Goal: Information Seeking & Learning: Learn about a topic

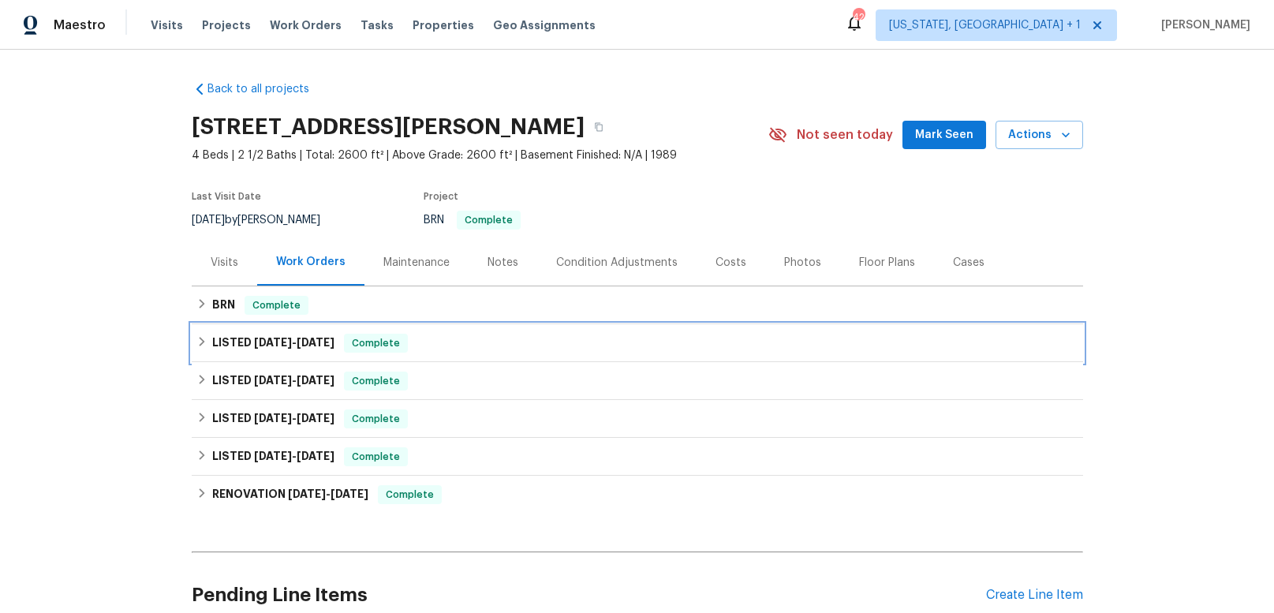
click at [244, 347] on h6 "LISTED [DATE] - [DATE]" at bounding box center [273, 343] width 122 height 19
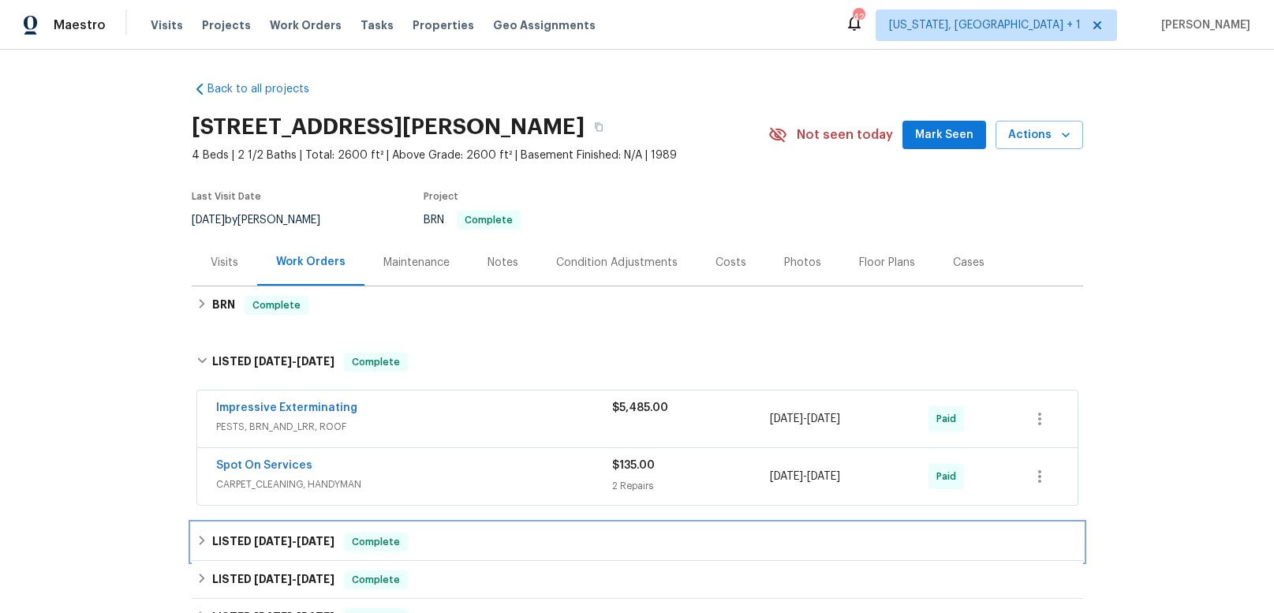
click at [227, 541] on h6 "LISTED [DATE] - [DATE]" at bounding box center [273, 541] width 122 height 19
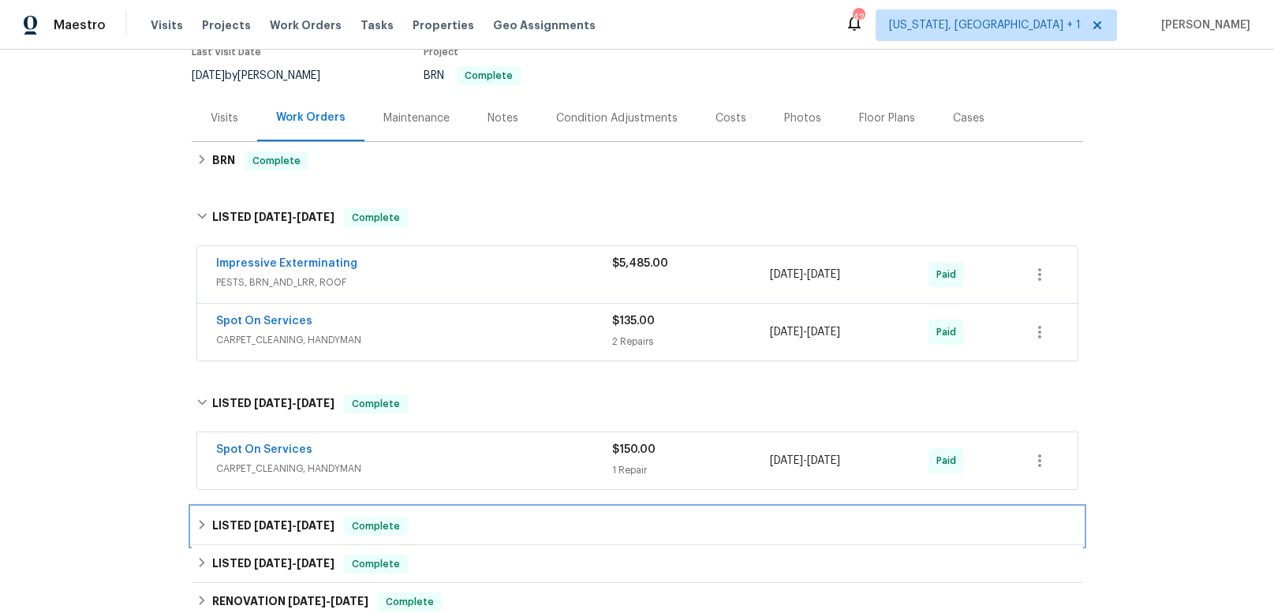
click at [249, 527] on h6 "LISTED [DATE] - [DATE]" at bounding box center [273, 526] width 122 height 19
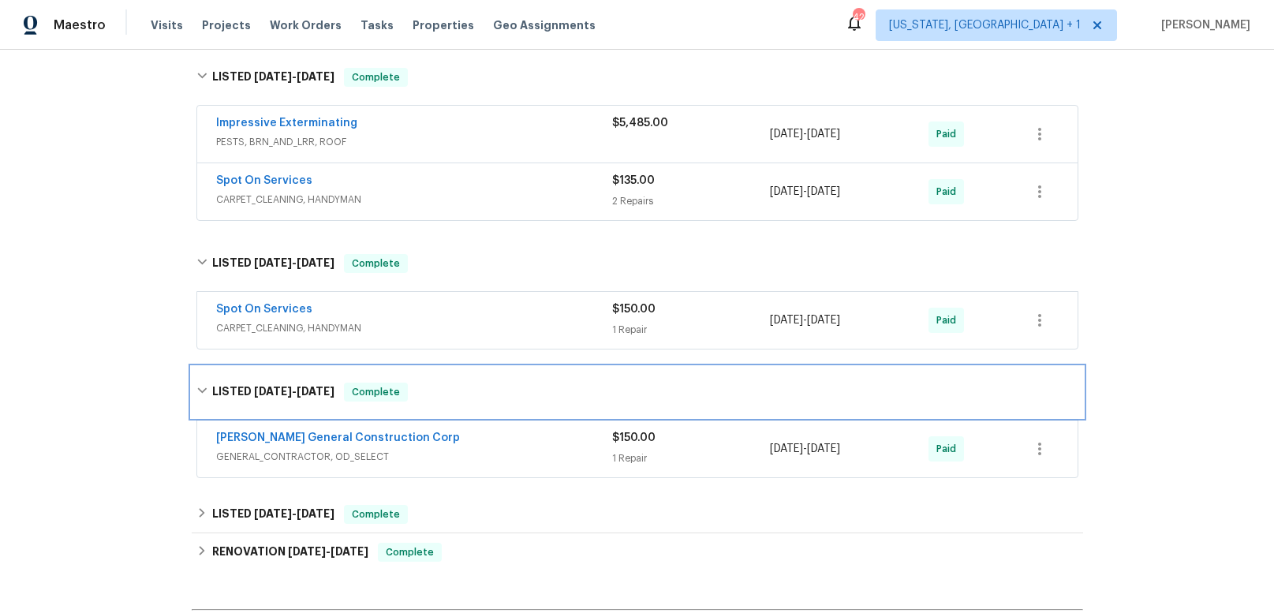
scroll to position [285, 0]
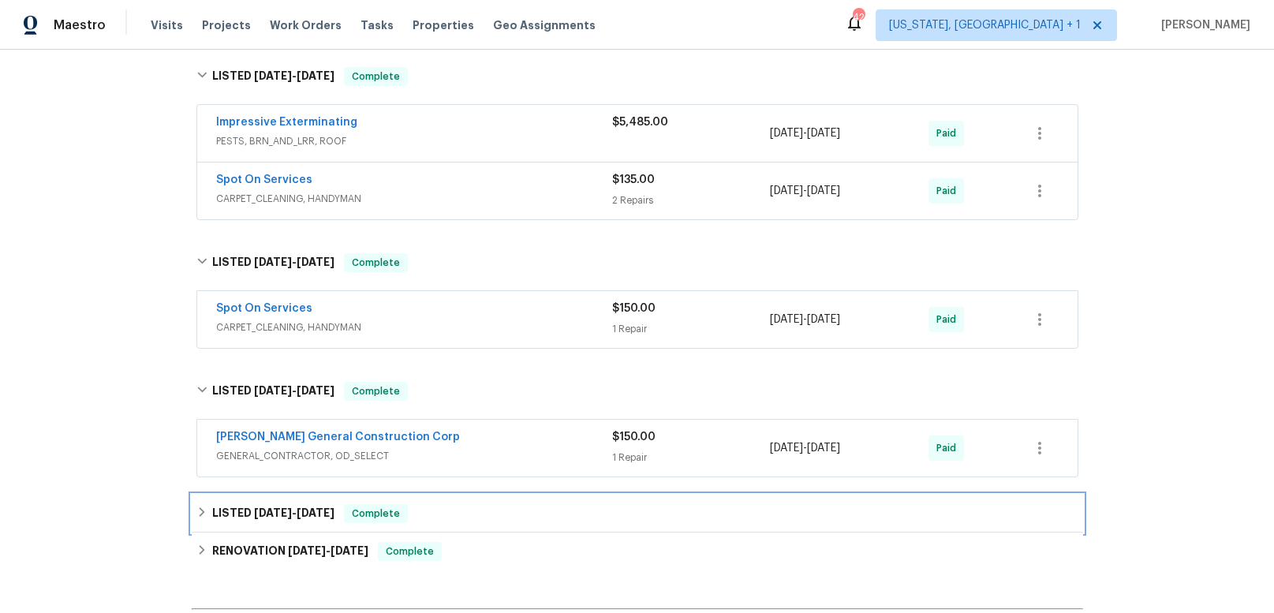
click at [250, 512] on h6 "LISTED [DATE] - [DATE]" at bounding box center [273, 513] width 122 height 19
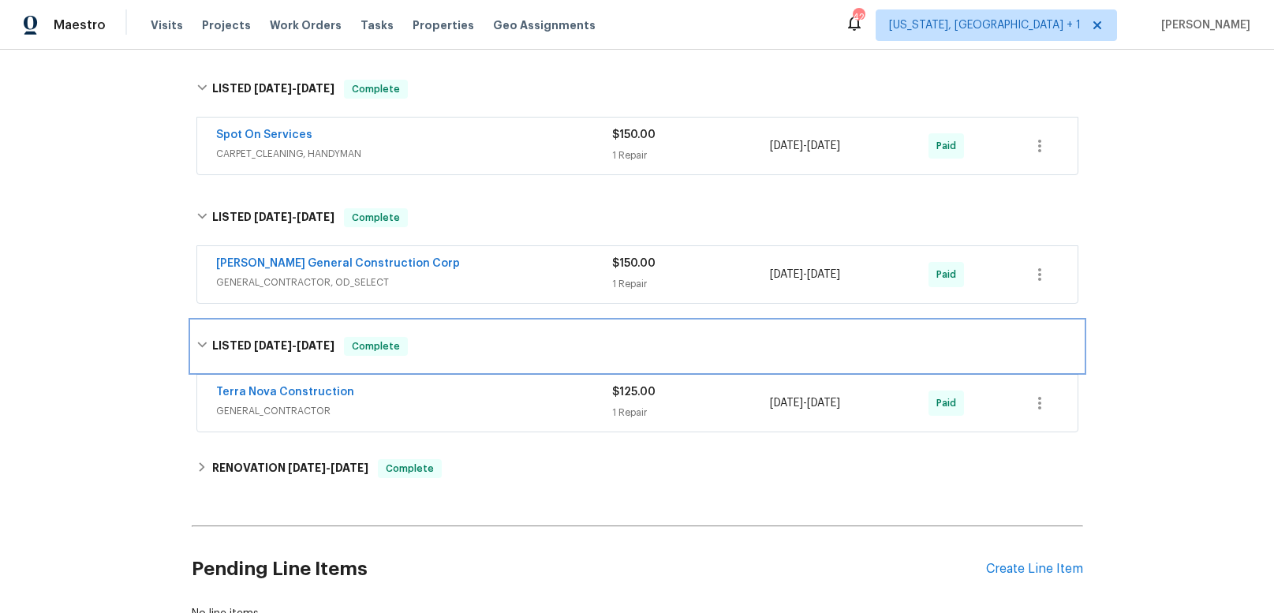
scroll to position [540, 0]
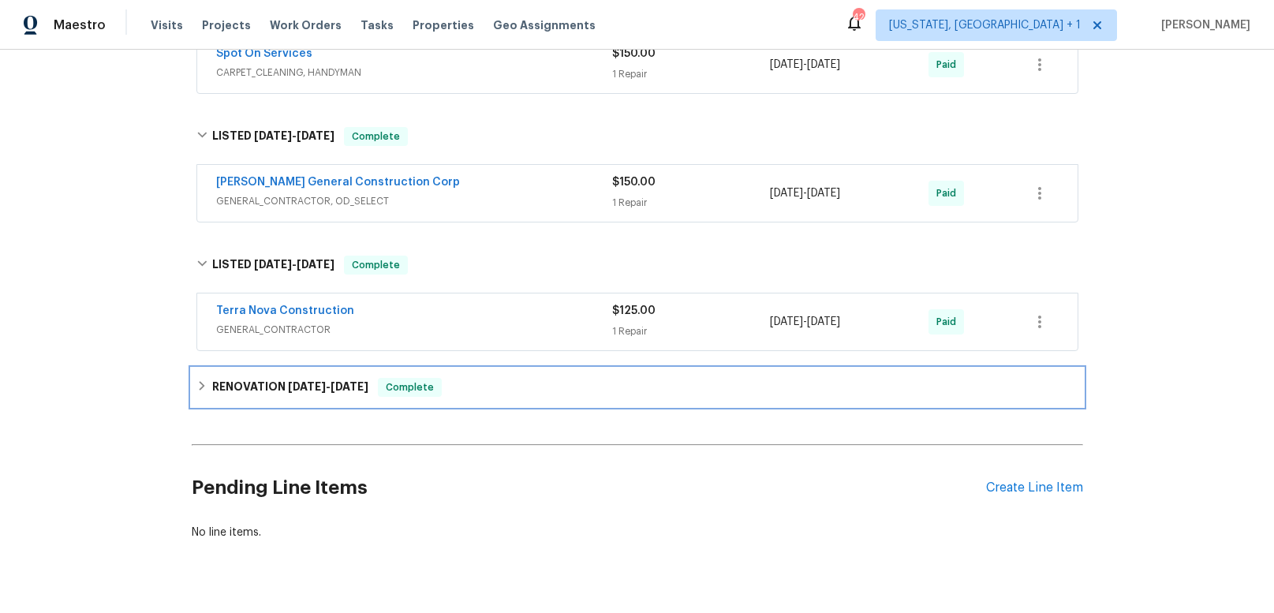
click at [249, 390] on h6 "RENOVATION [DATE] - [DATE]" at bounding box center [290, 387] width 156 height 19
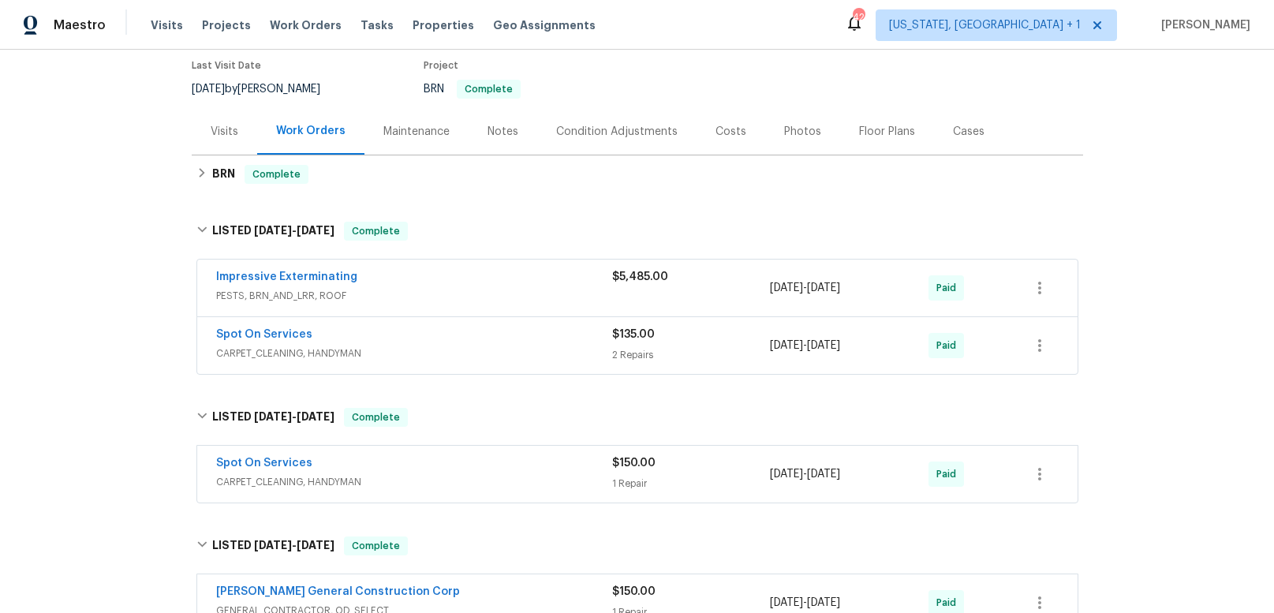
scroll to position [113, 0]
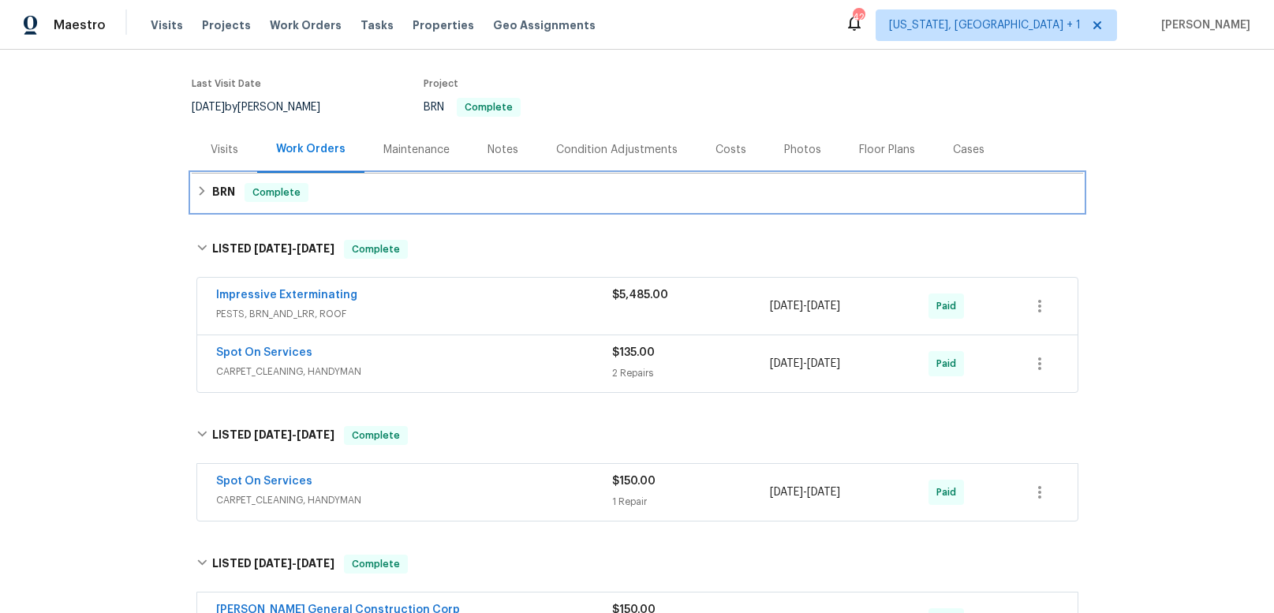
click at [219, 187] on h6 "BRN" at bounding box center [223, 192] width 23 height 19
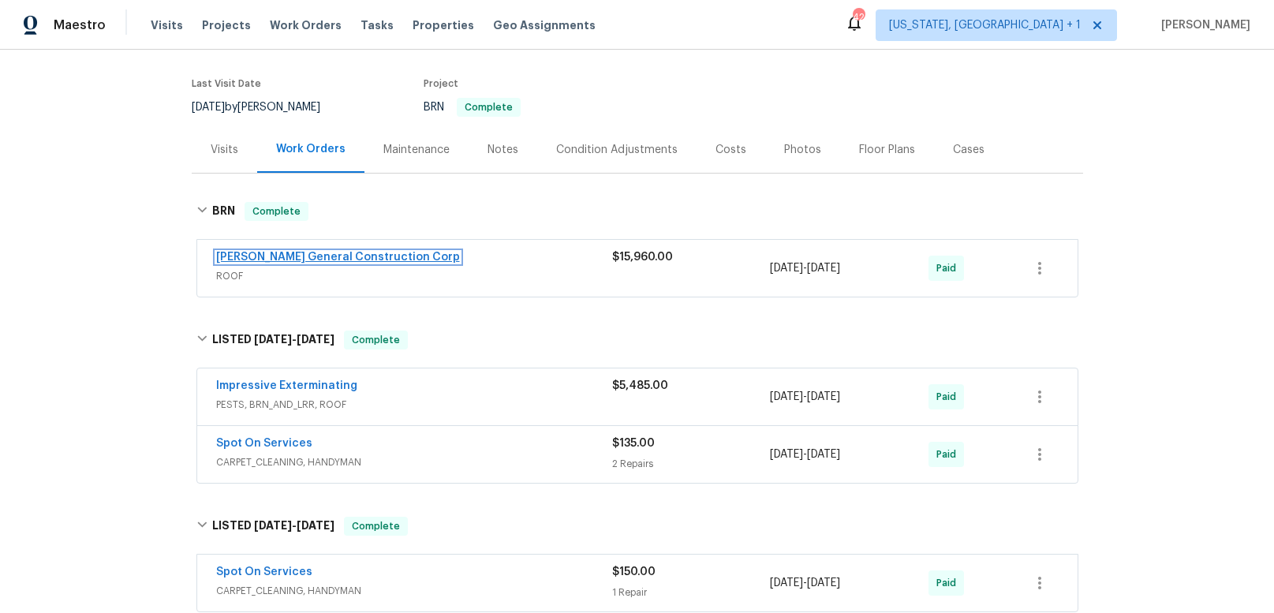
click at [274, 257] on link "[PERSON_NAME] General Construction Corp" at bounding box center [338, 257] width 244 height 11
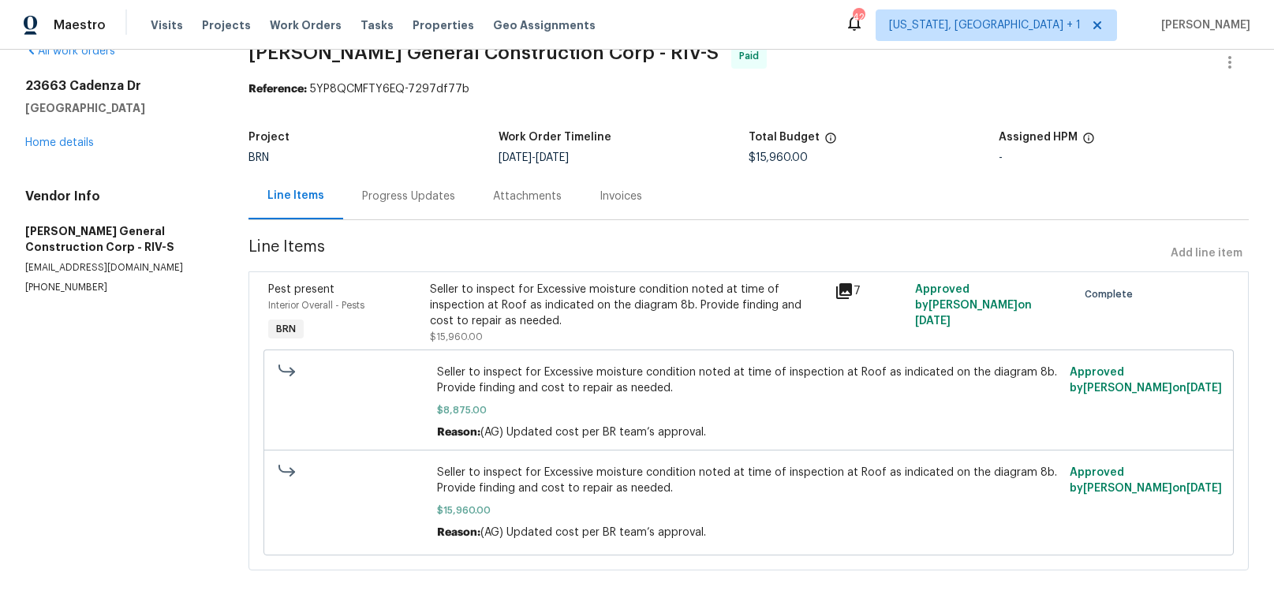
scroll to position [38, 0]
click at [226, 25] on span "Projects" at bounding box center [226, 25] width 49 height 16
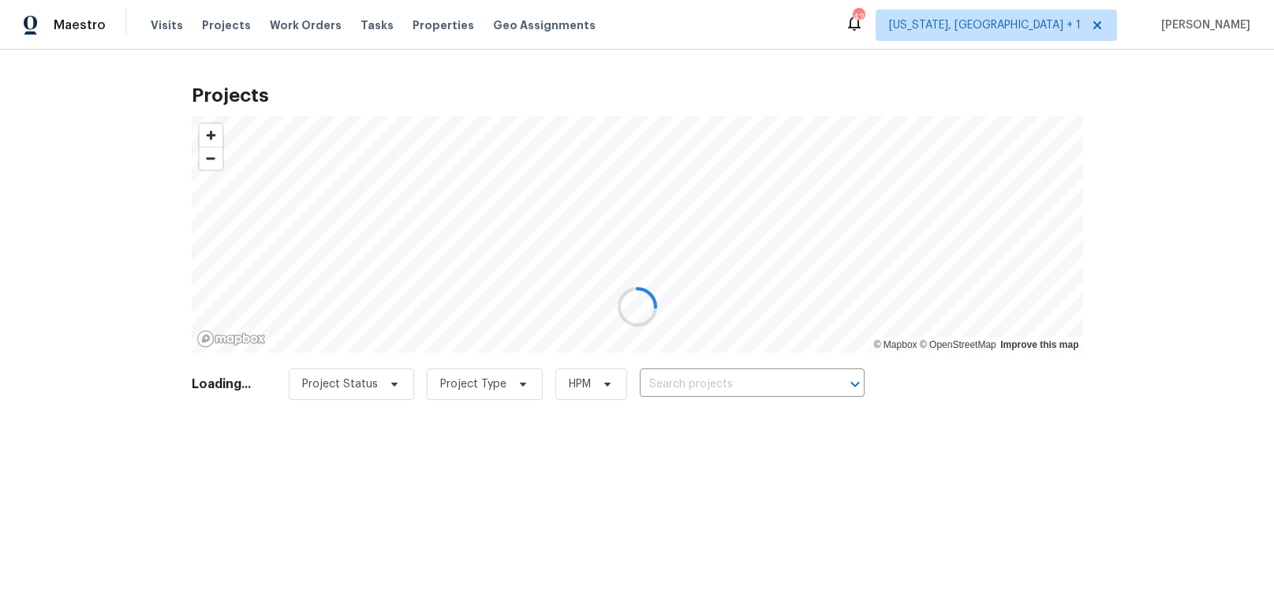
click at [697, 382] on div at bounding box center [637, 306] width 1274 height 613
click at [711, 381] on div at bounding box center [637, 306] width 1274 height 613
click at [925, 386] on div at bounding box center [637, 306] width 1274 height 613
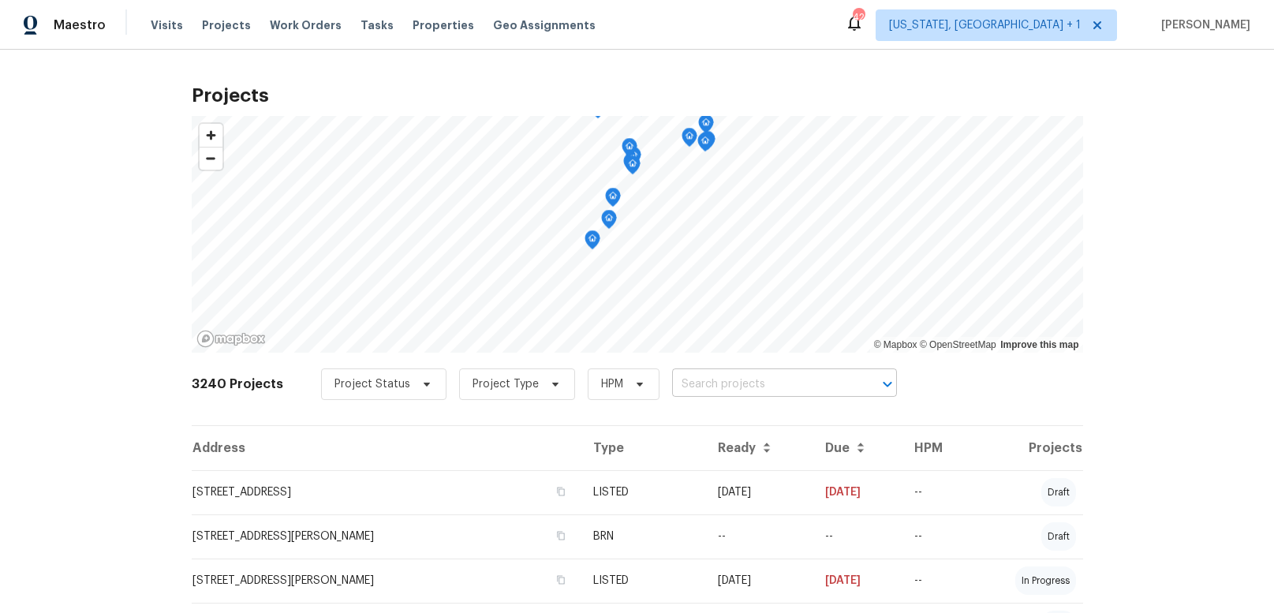
click at [749, 381] on input "text" at bounding box center [762, 384] width 181 height 24
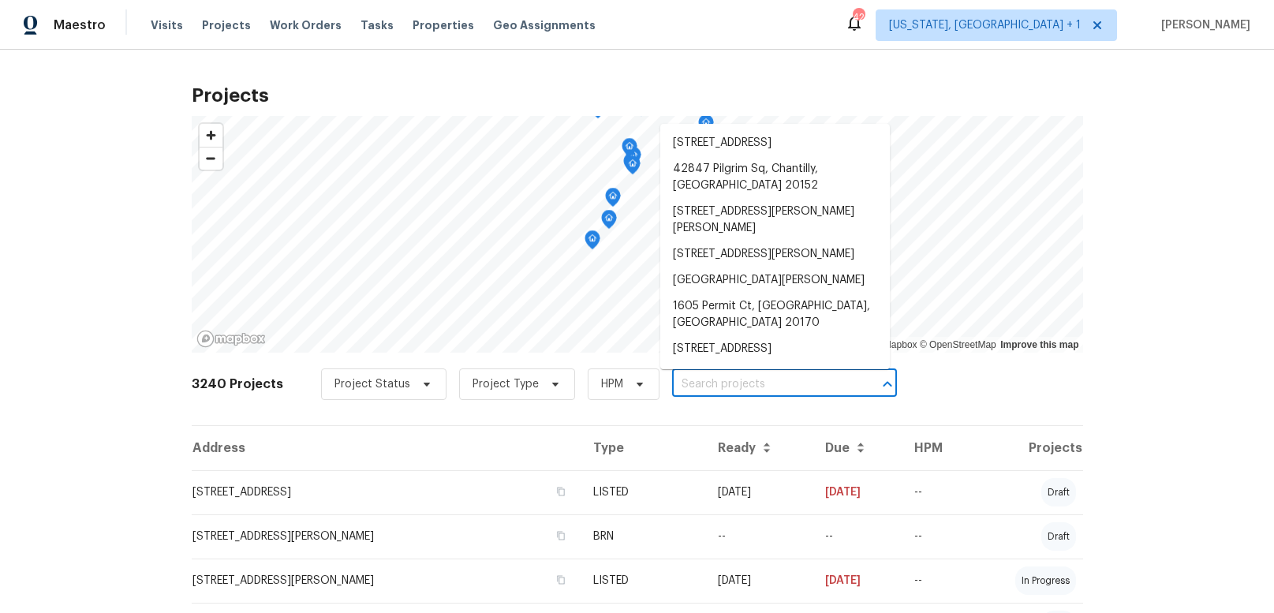
paste input "[STREET_ADDRESS][PERSON_NAME]"
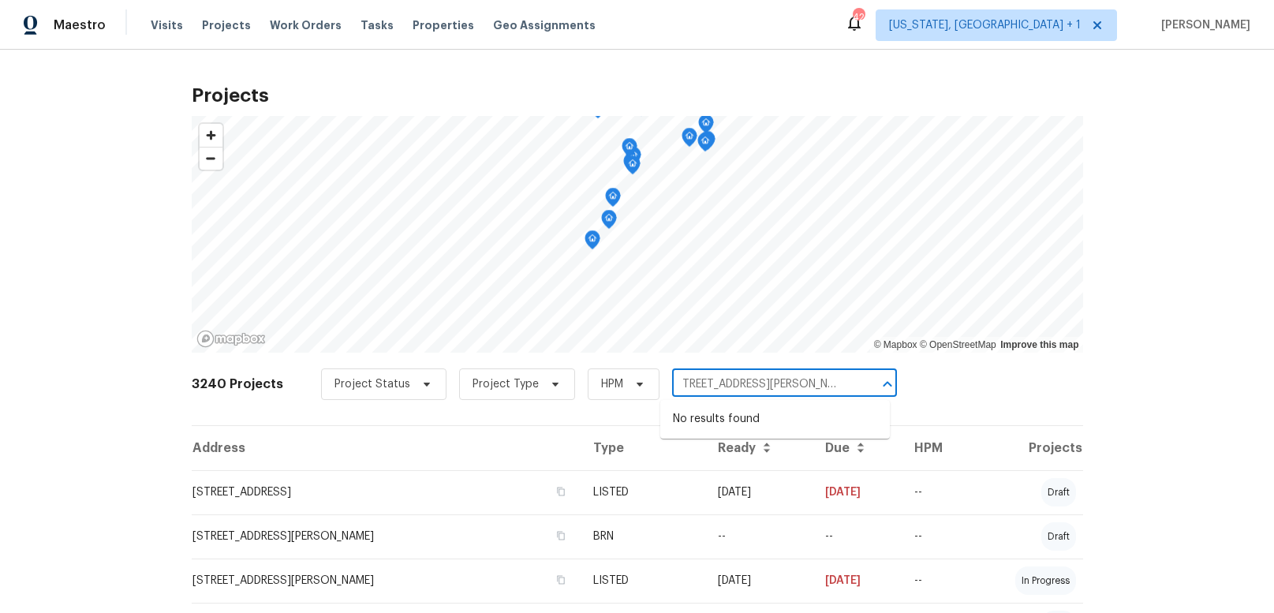
type input "[STREET_ADDRESS][PERSON_NAME]"
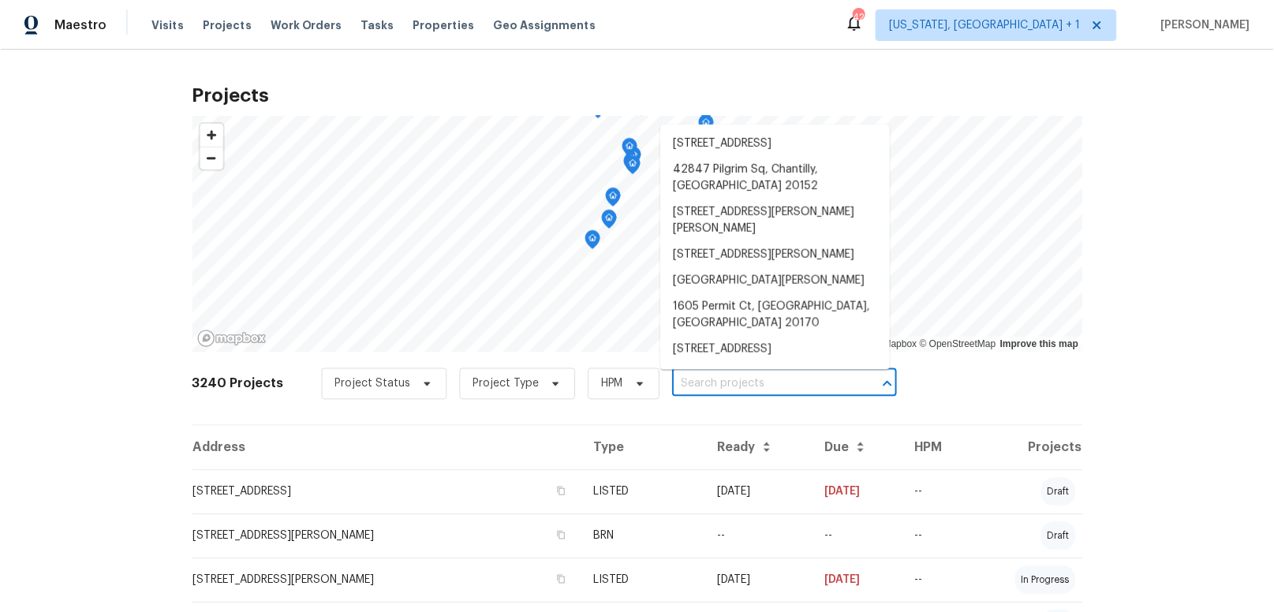
scroll to position [0, 0]
click at [433, 442] on th "Address" at bounding box center [387, 448] width 390 height 44
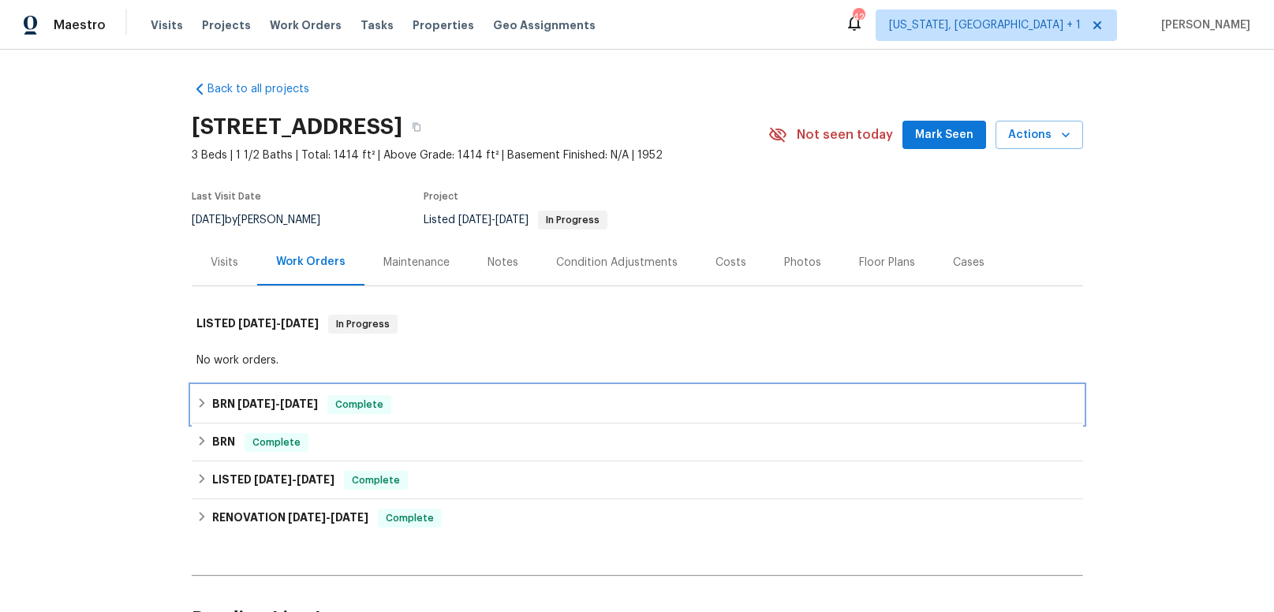
click at [289, 404] on span "8/5/25" at bounding box center [299, 403] width 38 height 11
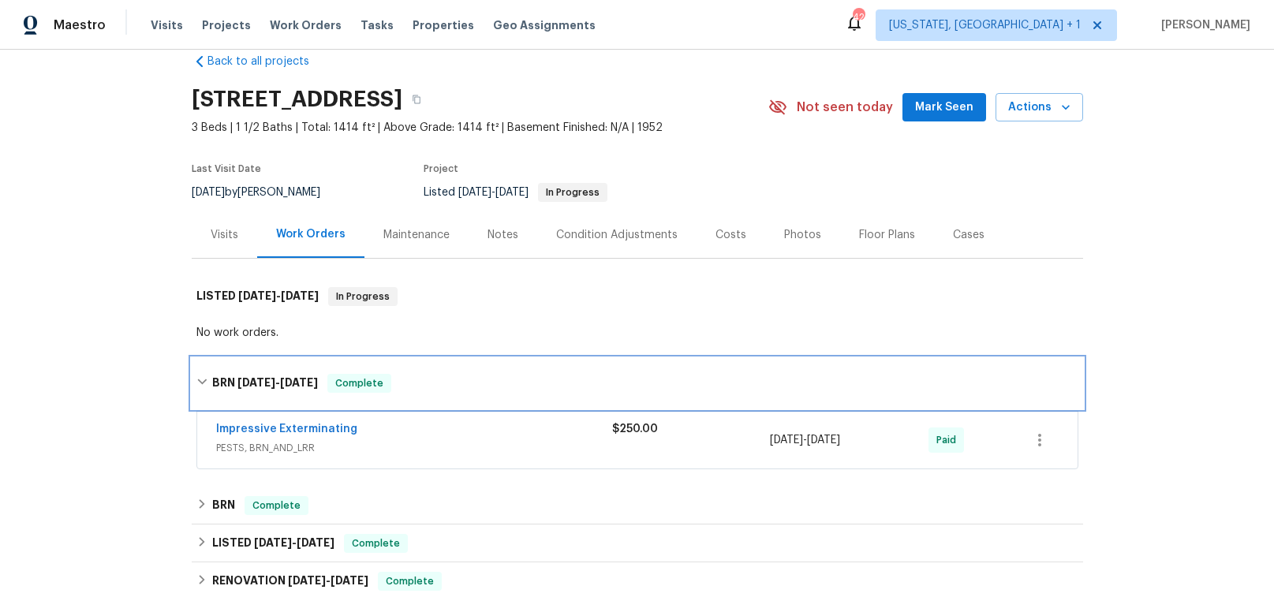
scroll to position [59, 0]
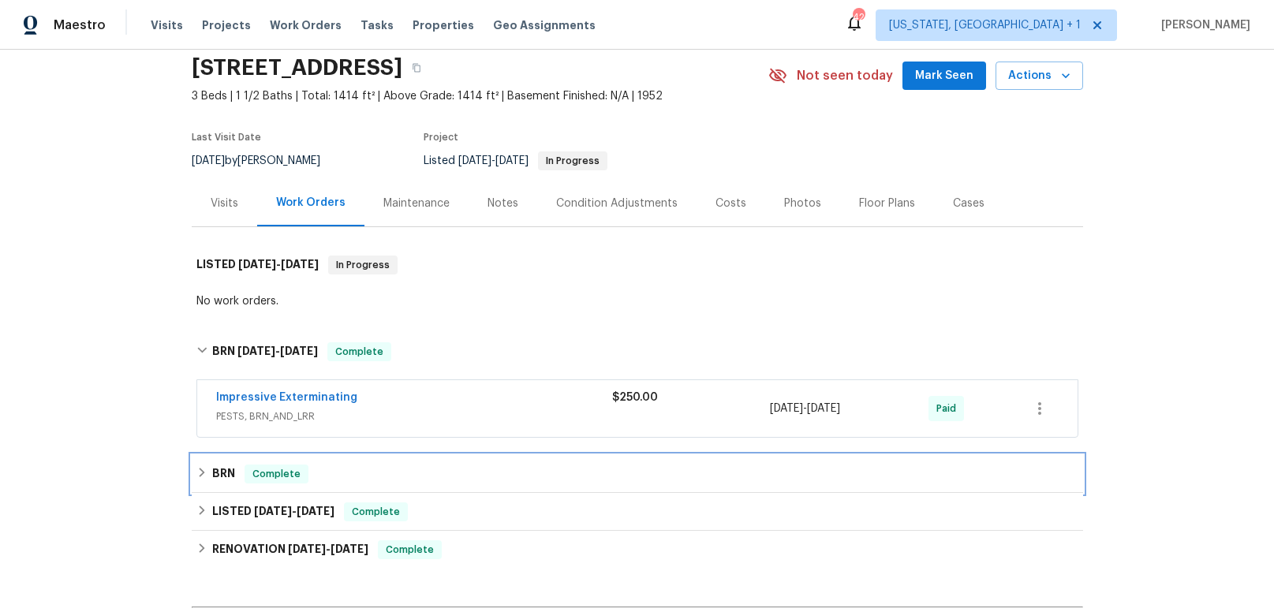
click at [229, 471] on h6 "BRN" at bounding box center [223, 473] width 23 height 19
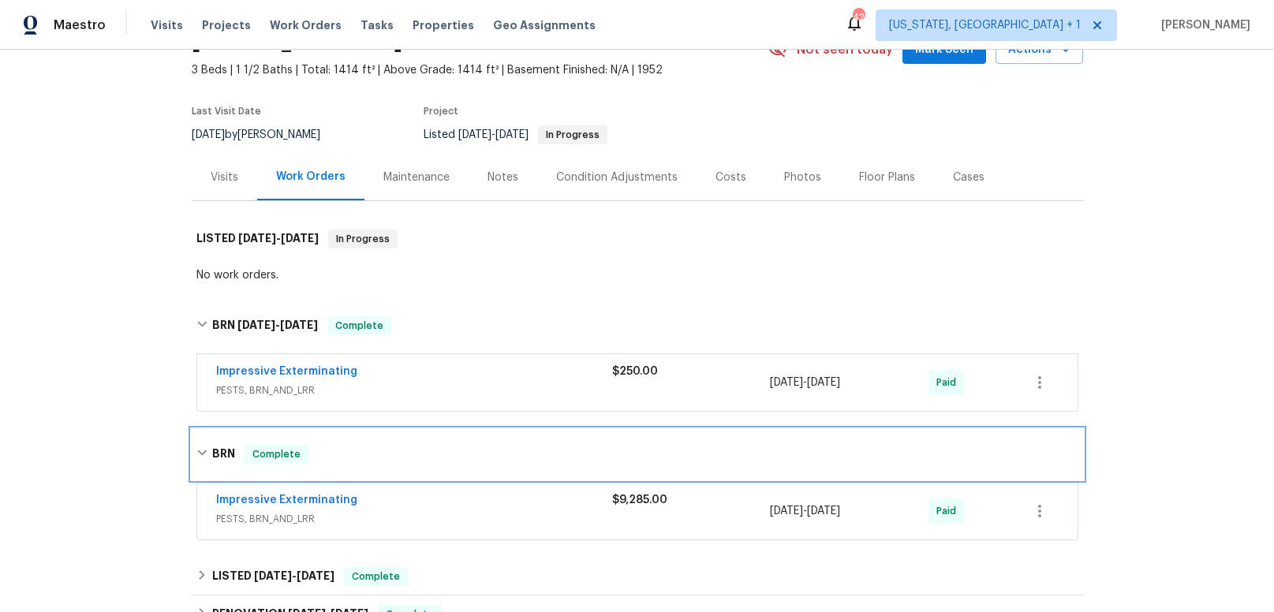
scroll to position [89, 0]
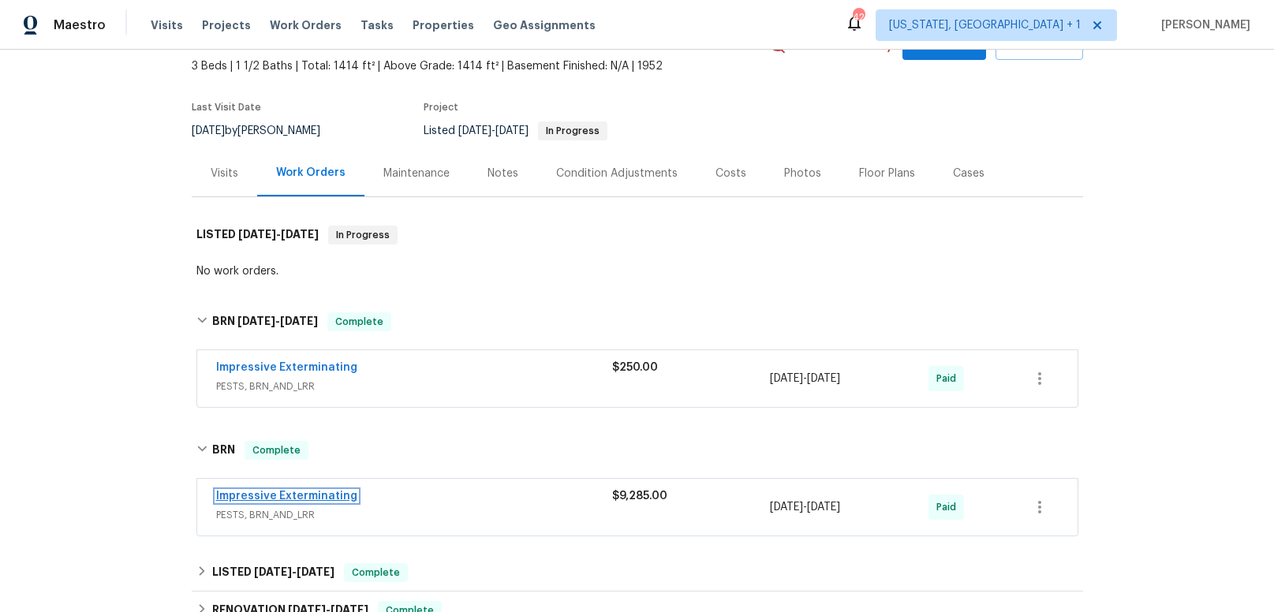
click at [330, 494] on link "Impressive Exterminating" at bounding box center [286, 496] width 141 height 11
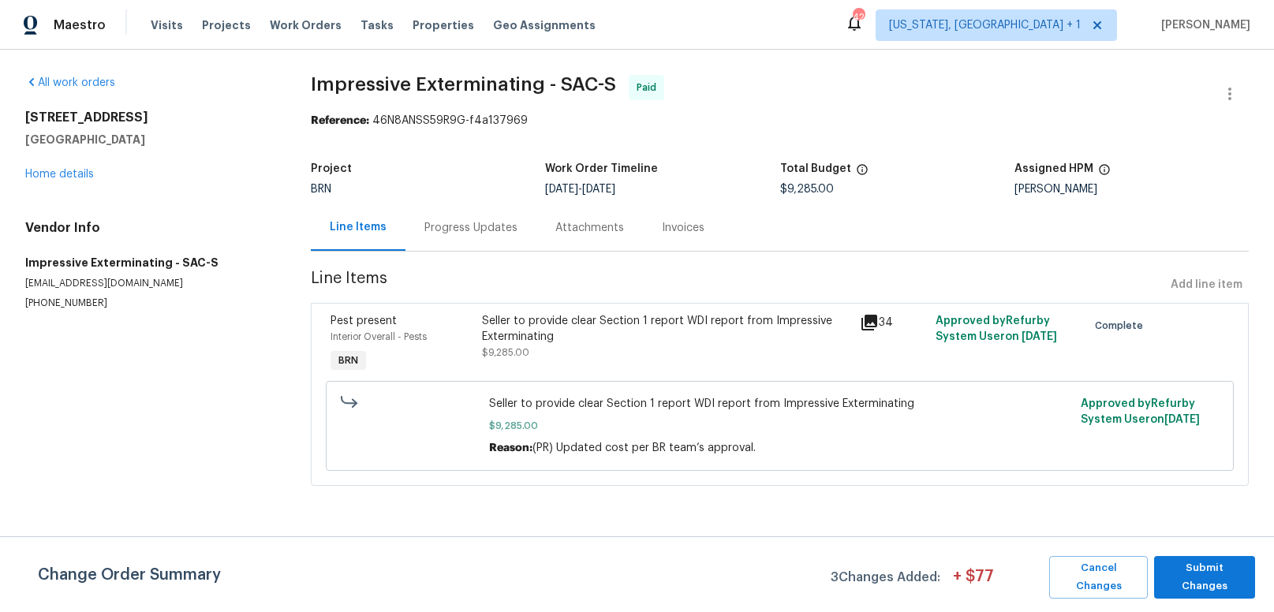
click at [770, 319] on div "Seller to provide clear Section 1 report WDI report from Impressive Exterminati…" at bounding box center [666, 329] width 369 height 32
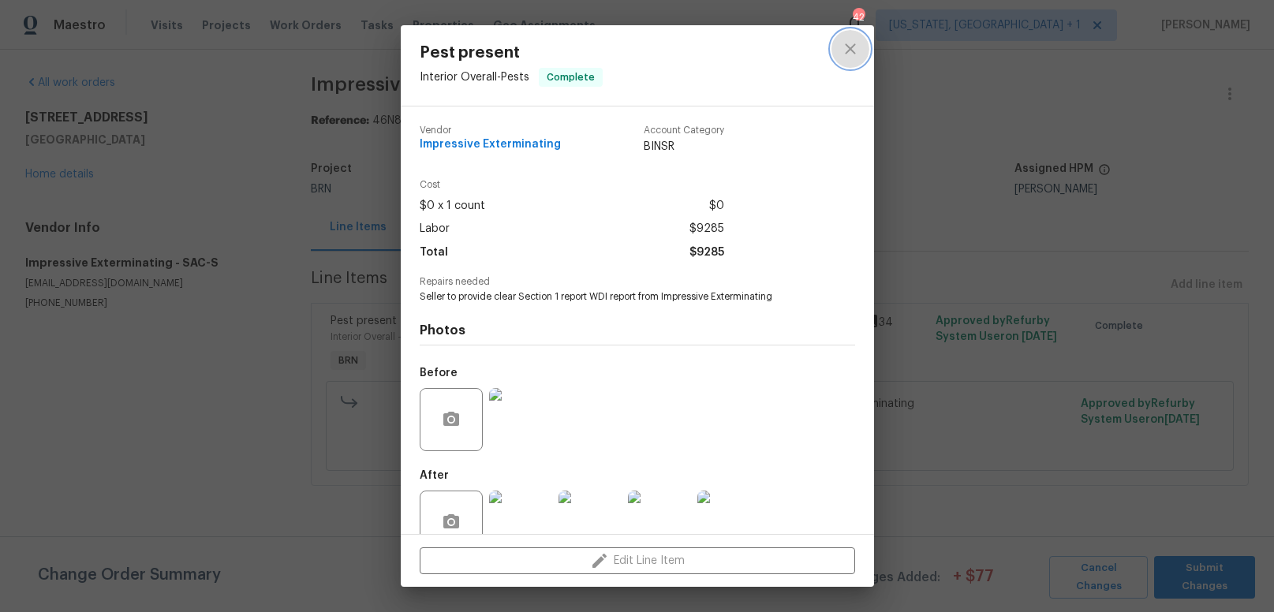
click at [858, 48] on icon "close" at bounding box center [850, 48] width 19 height 19
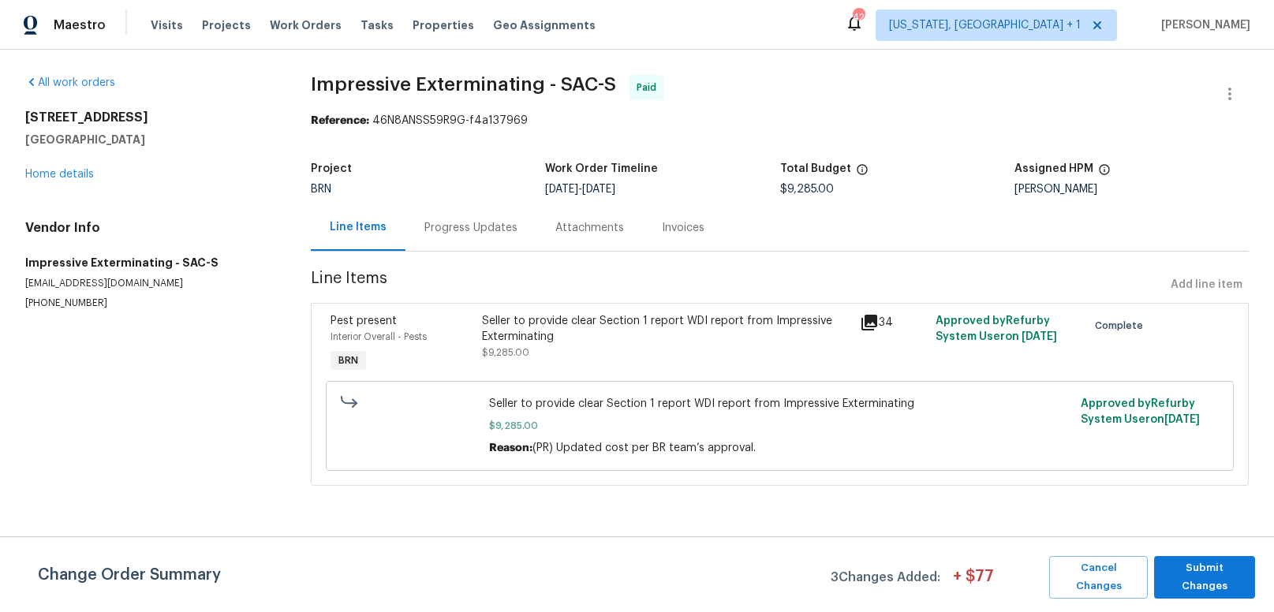
click at [689, 230] on div "Invoices" at bounding box center [683, 228] width 43 height 16
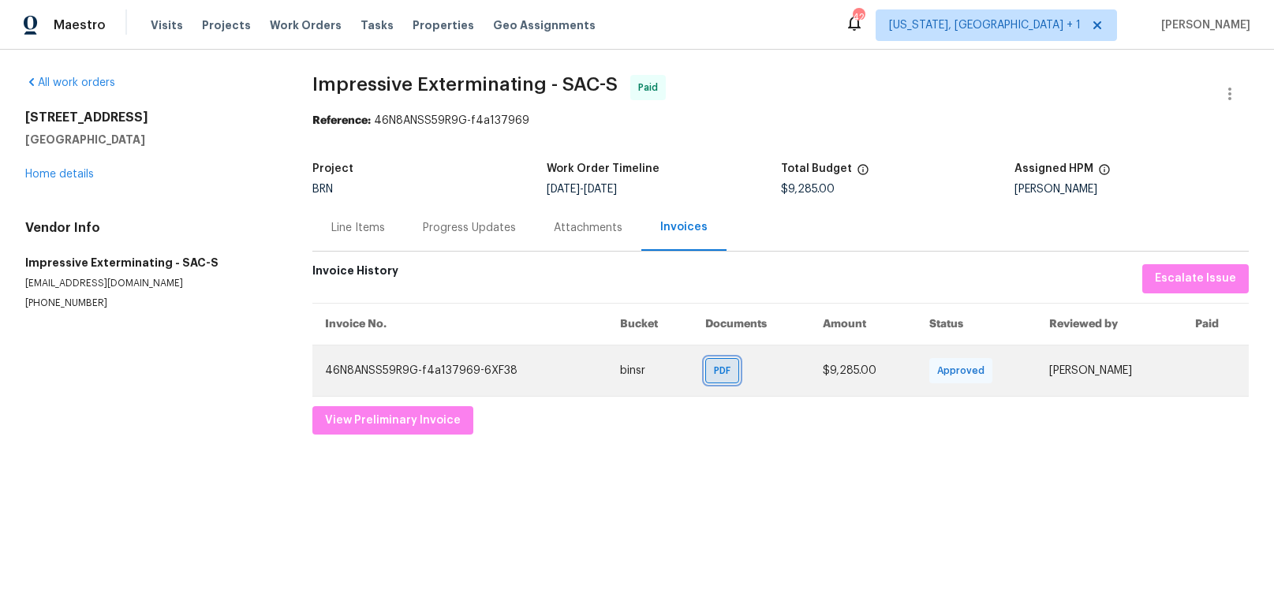
click at [714, 375] on span "PDF" at bounding box center [725, 371] width 23 height 16
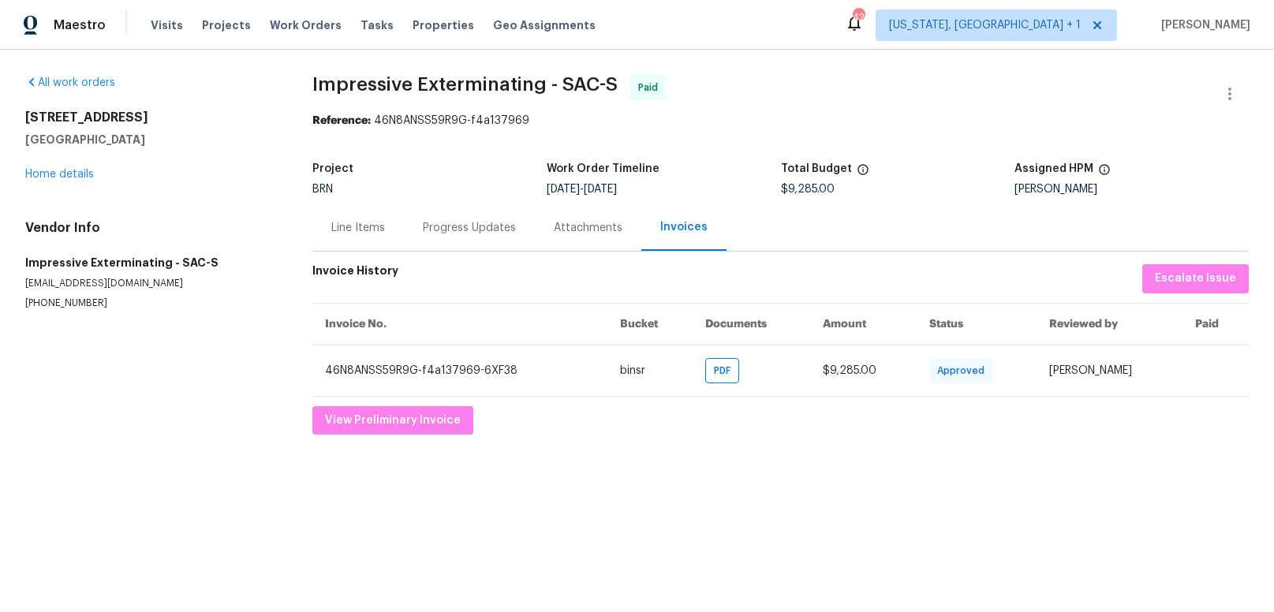
click at [445, 229] on div "Progress Updates" at bounding box center [469, 228] width 93 height 16
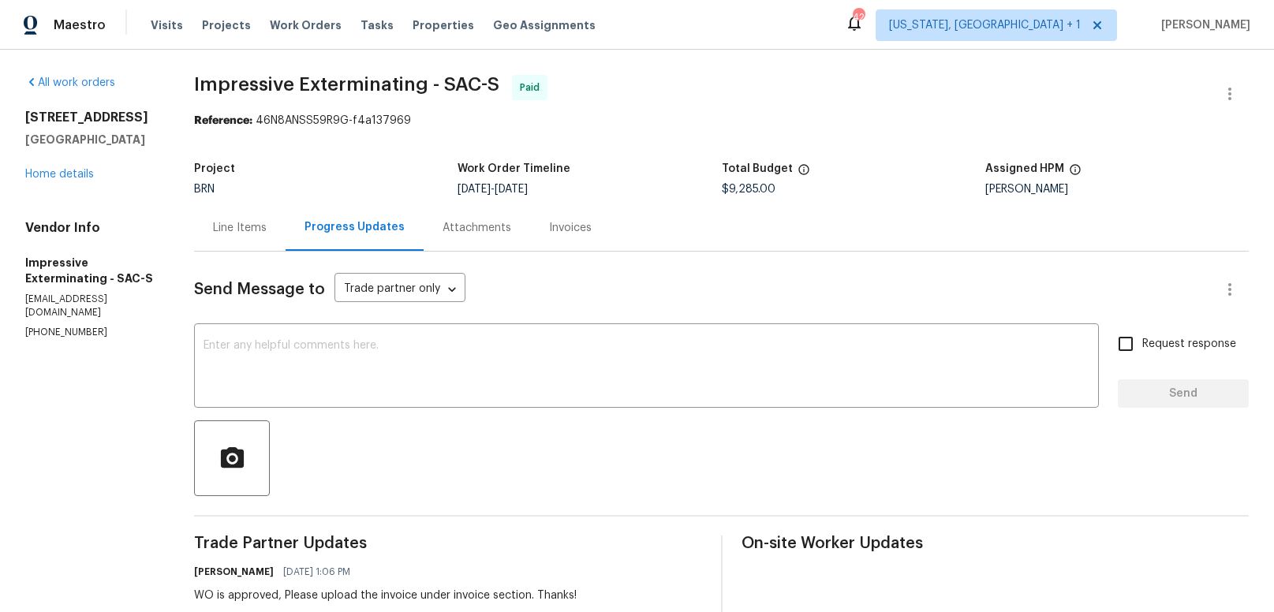
click at [260, 232] on div "Line Items" at bounding box center [240, 228] width 54 height 16
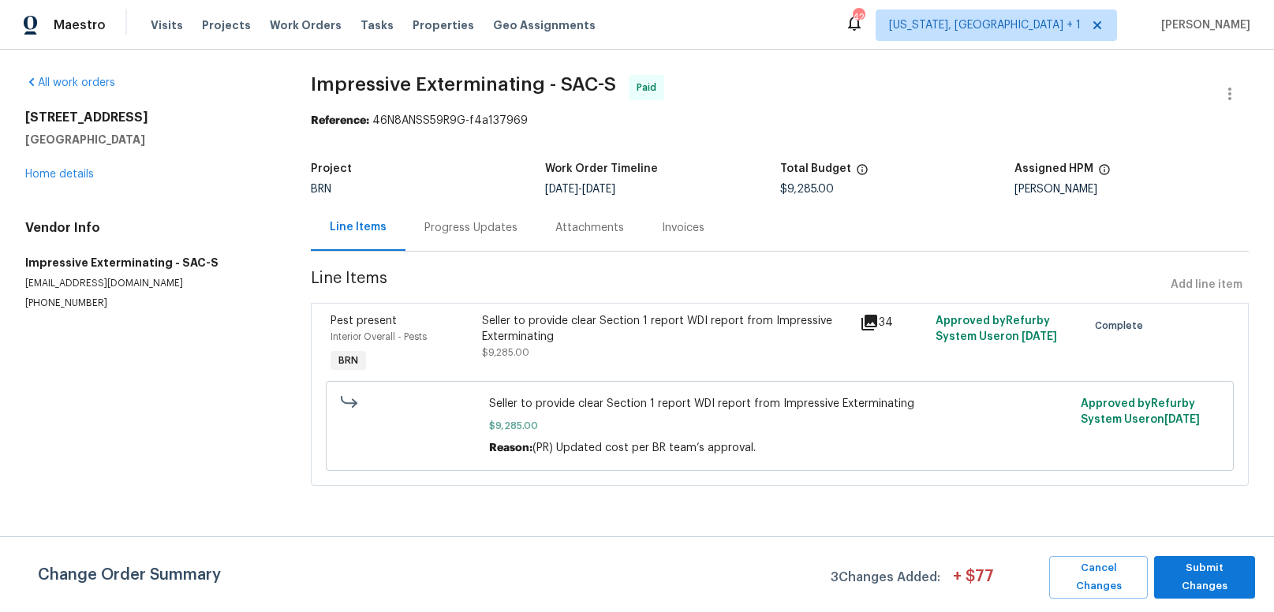
click at [865, 324] on icon at bounding box center [869, 323] width 16 height 16
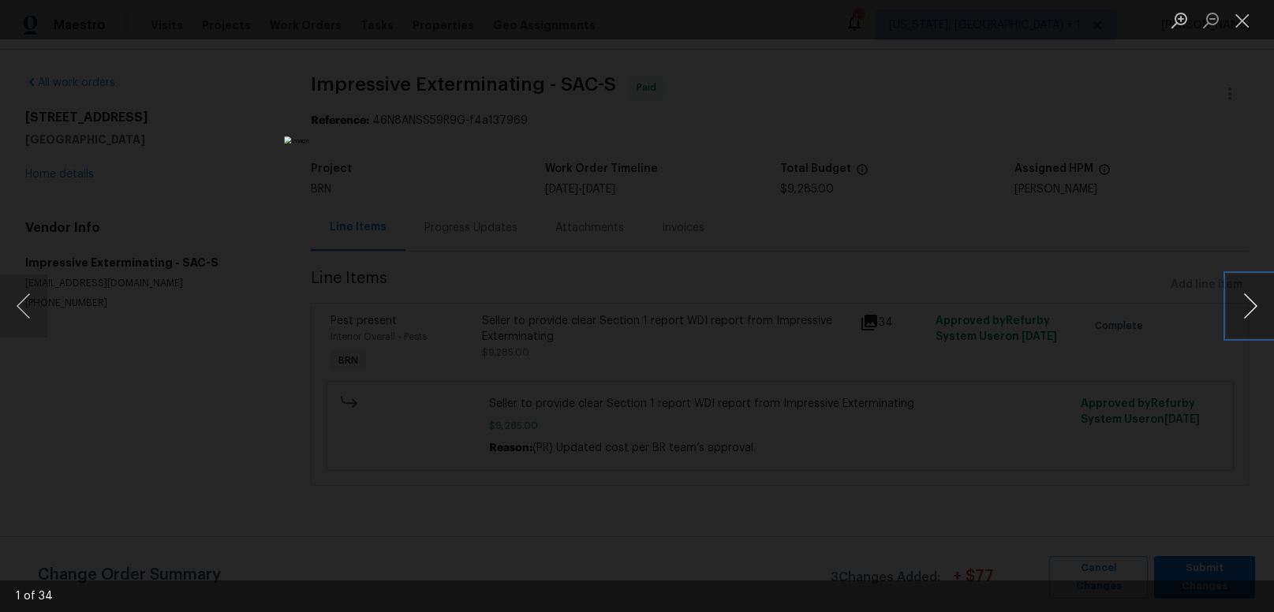
click at [1257, 308] on button "Next image" at bounding box center [1249, 305] width 47 height 63
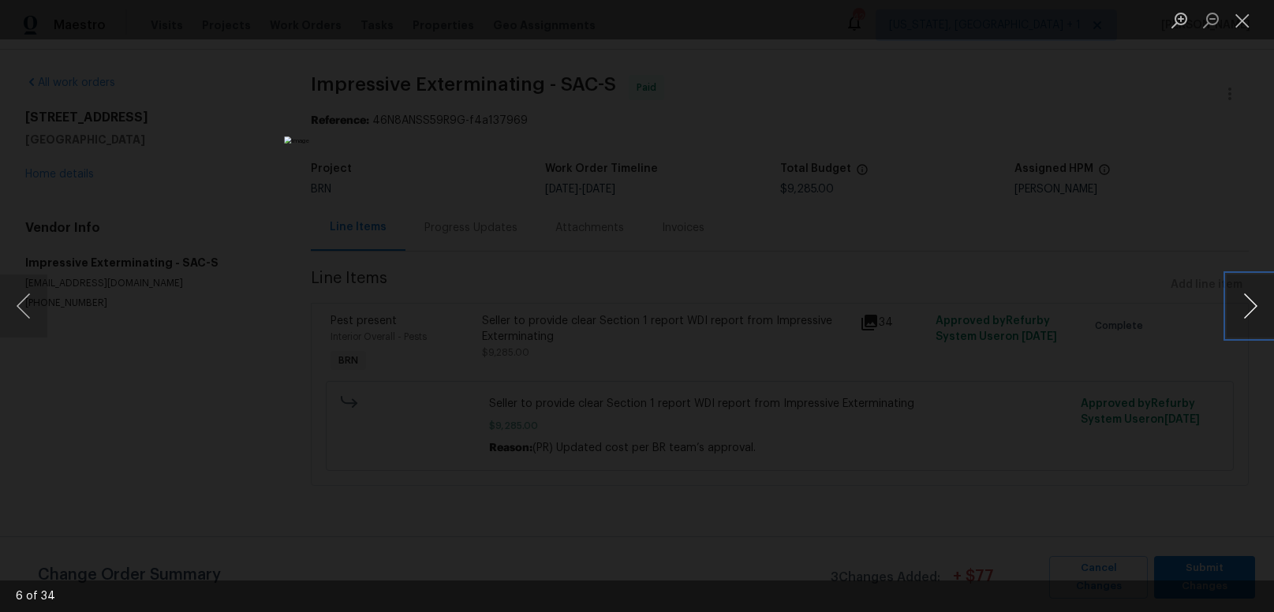
click at [1257, 308] on button "Next image" at bounding box center [1249, 305] width 47 height 63
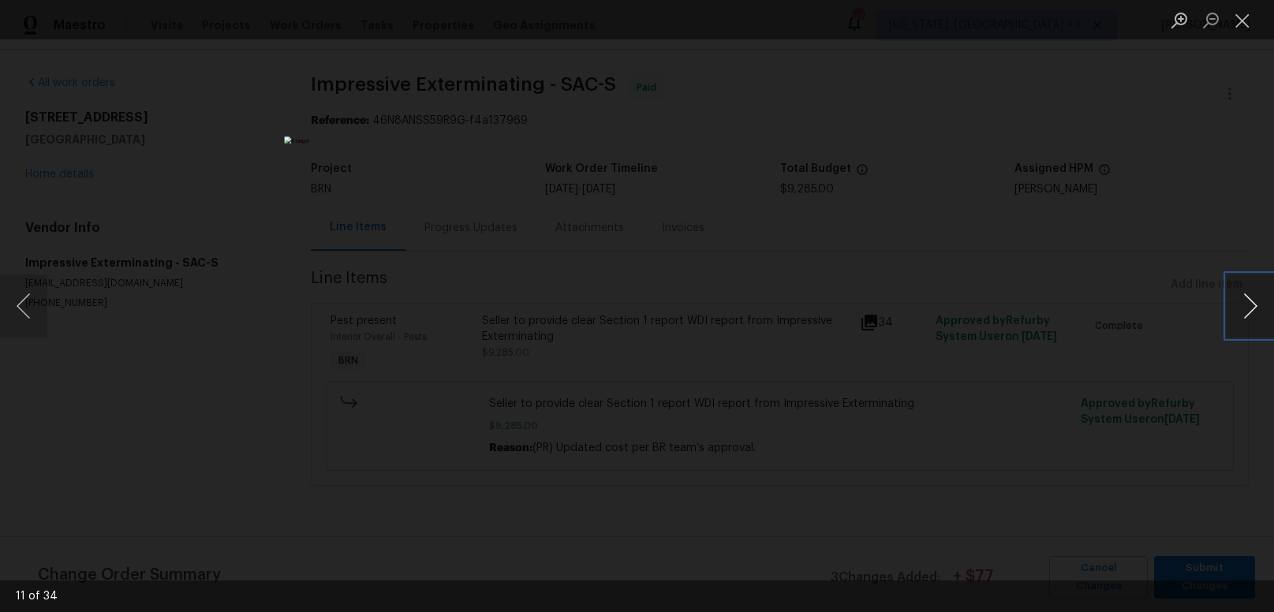
click at [1256, 308] on button "Next image" at bounding box center [1249, 305] width 47 height 63
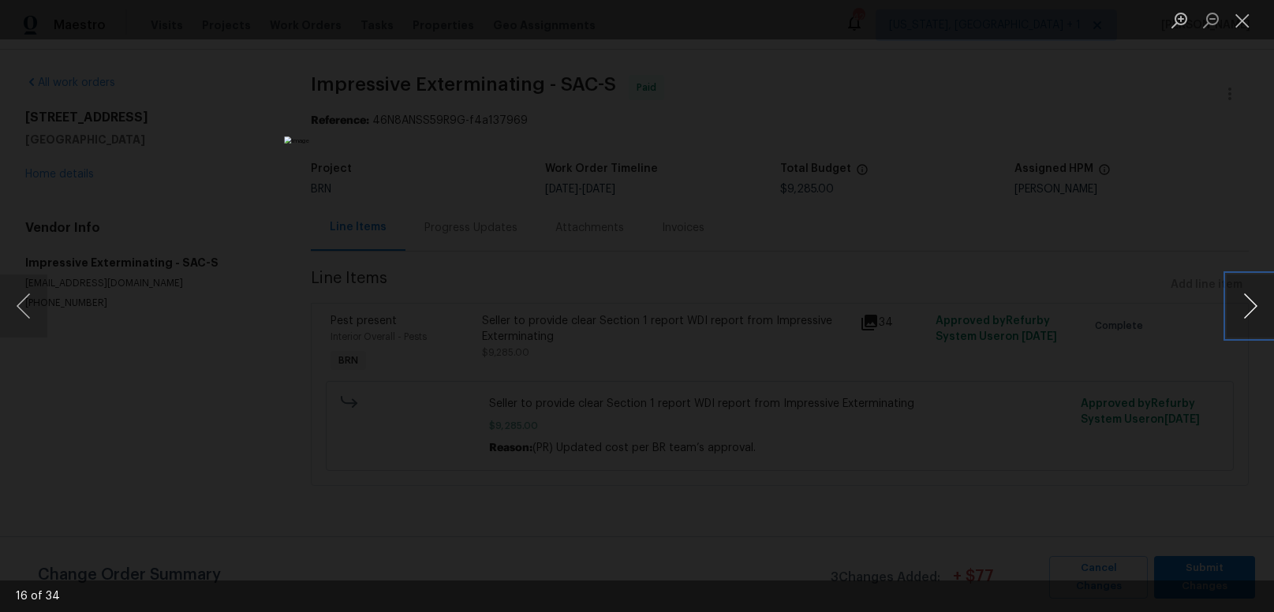
click at [1256, 308] on button "Next image" at bounding box center [1249, 305] width 47 height 63
click at [1256, 307] on button "Next image" at bounding box center [1249, 305] width 47 height 63
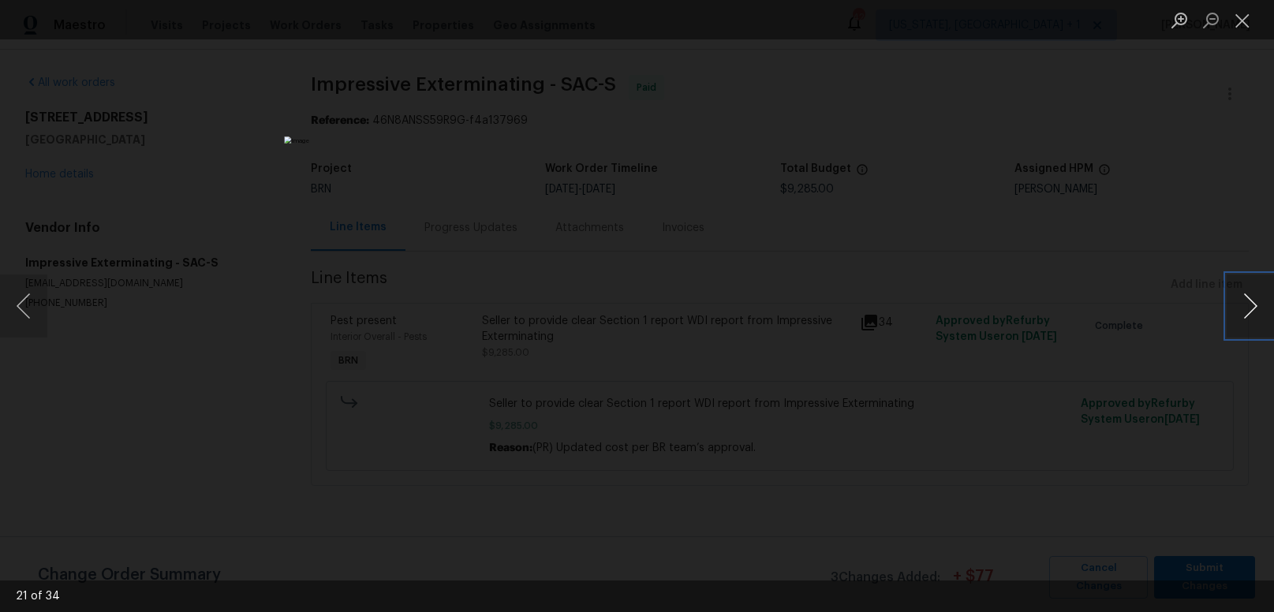
click at [1256, 307] on button "Next image" at bounding box center [1249, 305] width 47 height 63
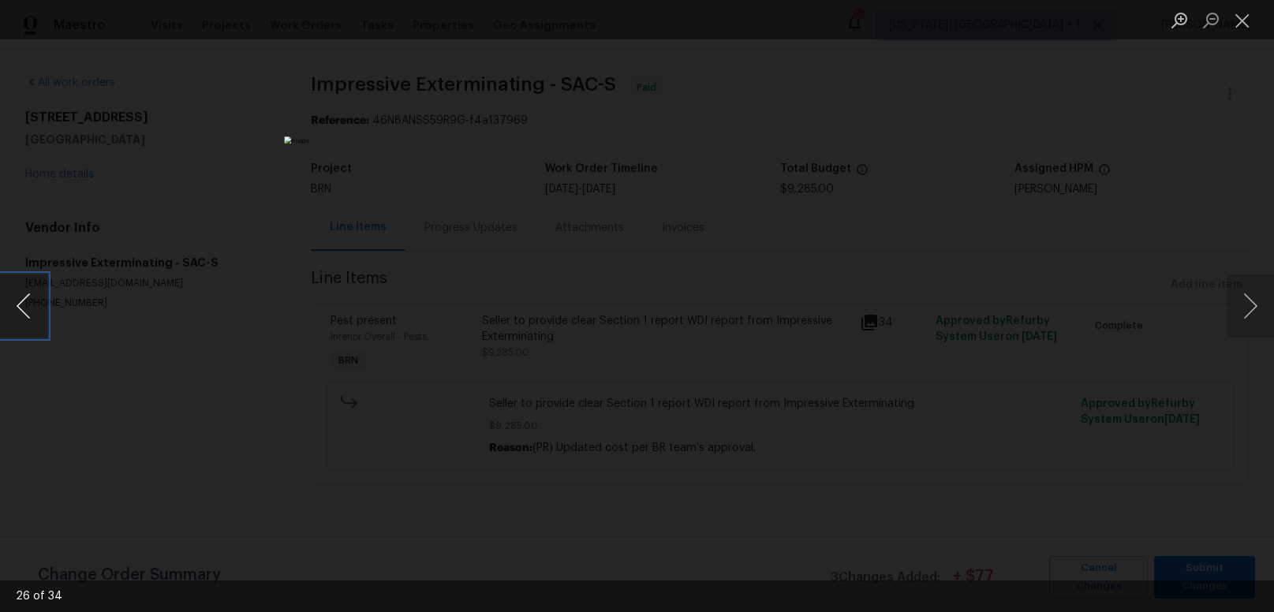
click at [17, 306] on button "Previous image" at bounding box center [23, 305] width 47 height 63
click at [1245, 307] on button "Next image" at bounding box center [1249, 305] width 47 height 63
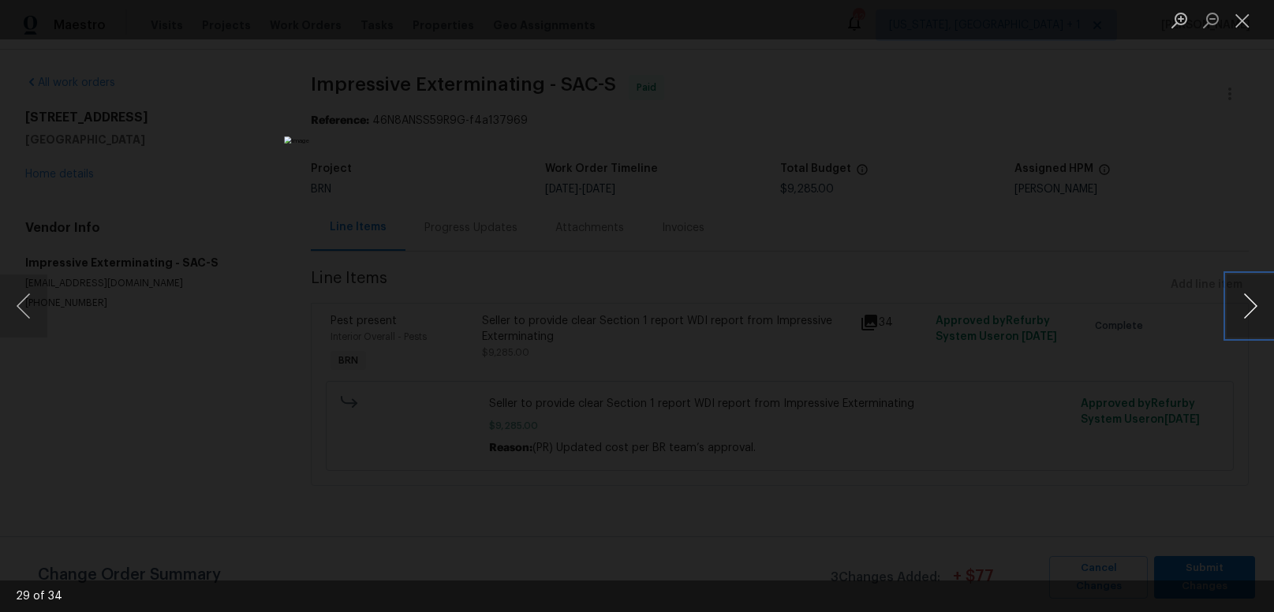
click at [1245, 307] on button "Next image" at bounding box center [1249, 305] width 47 height 63
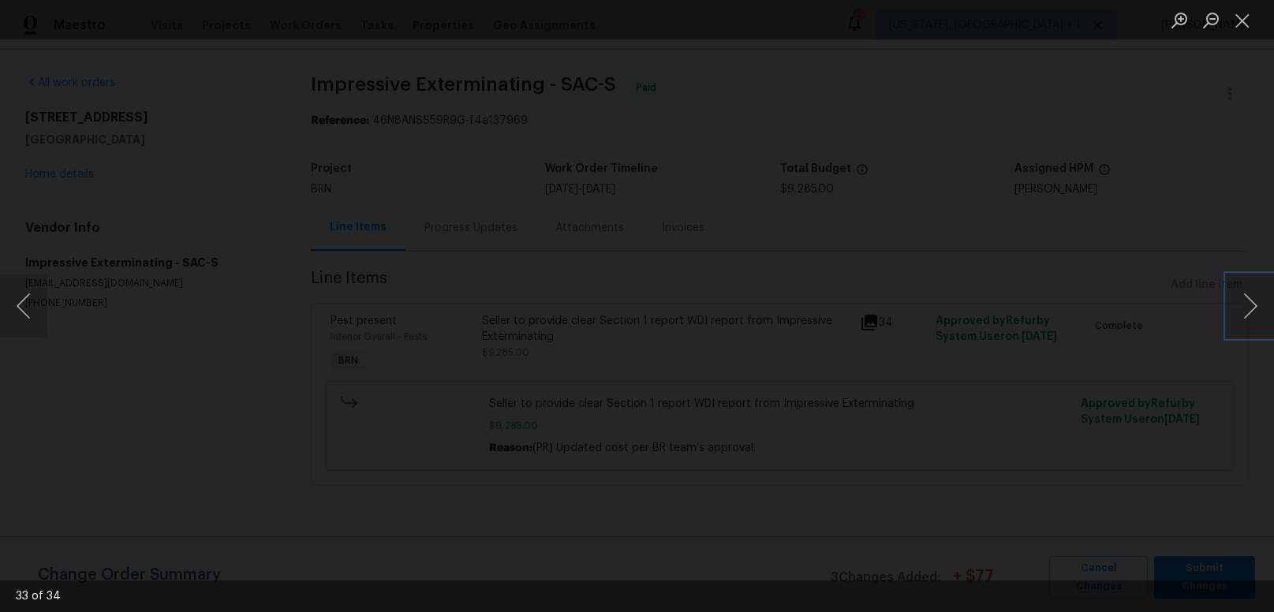
click at [731, 308] on img "Lightbox" at bounding box center [641, 600] width 1430 height 687
click at [696, 325] on img "Lightbox" at bounding box center [629, 438] width 1430 height 687
click at [714, 294] on img "Lightbox" at bounding box center [643, 247] width 1430 height 687
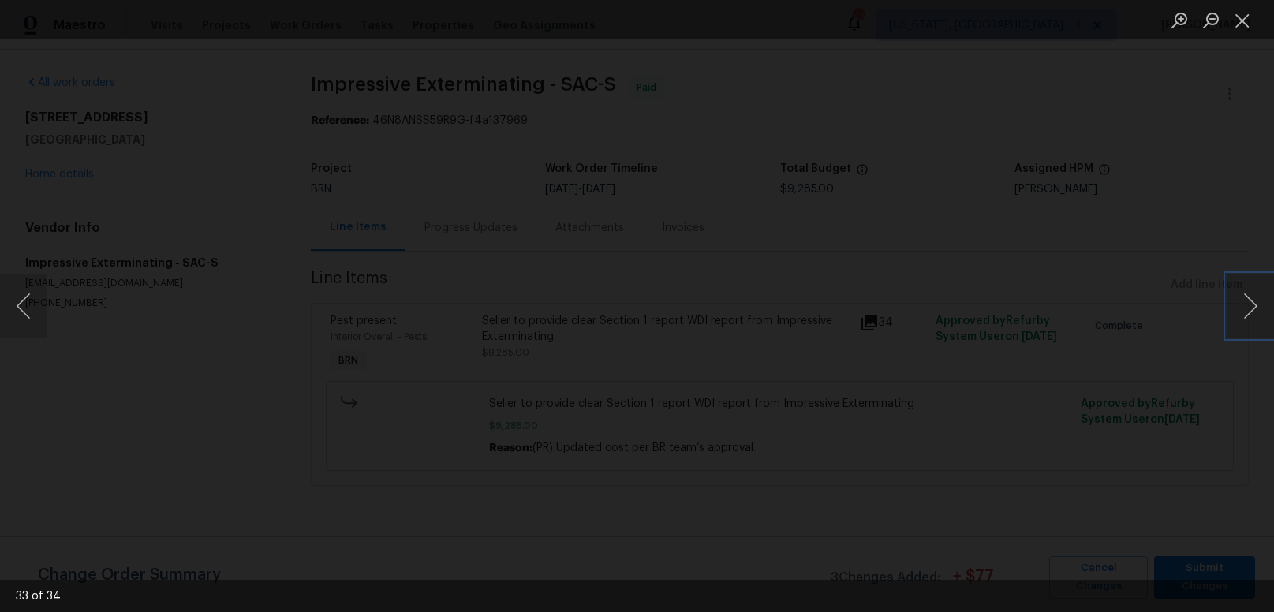
click at [1245, 307] on button "Next image" at bounding box center [1249, 305] width 47 height 63
click at [625, 380] on img "Lightbox" at bounding box center [637, 306] width 1274 height 612
click at [893, 111] on img "Lightbox" at bounding box center [637, 306] width 1274 height 612
click at [1237, 296] on button "Next image" at bounding box center [1249, 305] width 47 height 63
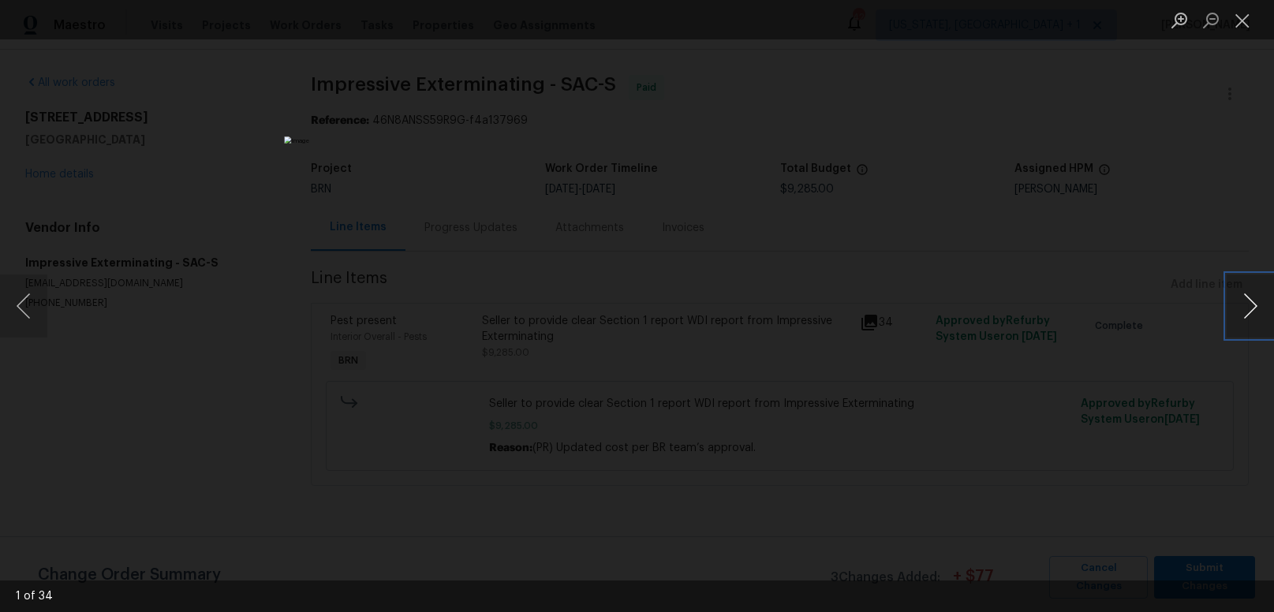
click at [1257, 308] on button "Next image" at bounding box center [1249, 305] width 47 height 63
click at [32, 302] on button "Previous image" at bounding box center [23, 305] width 47 height 63
click at [31, 303] on button "Previous image" at bounding box center [23, 305] width 47 height 63
click at [714, 283] on img "Lightbox" at bounding box center [637, 306] width 1274 height 612
click at [21, 301] on button "Previous image" at bounding box center [23, 305] width 47 height 63
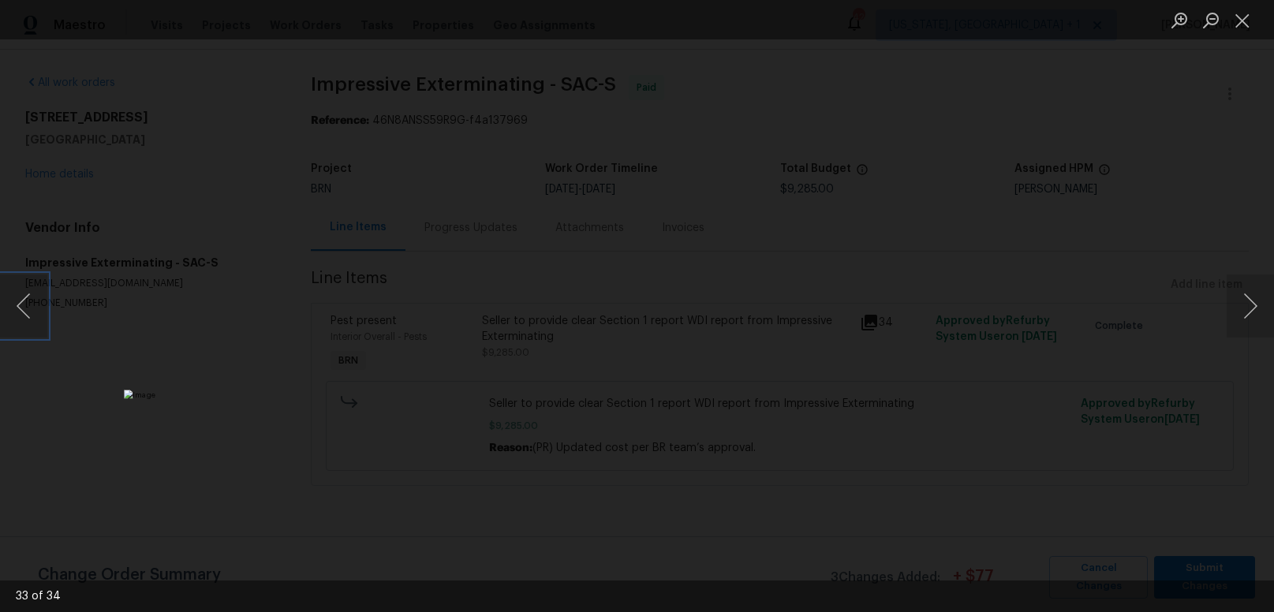
click at [692, 522] on img "Lightbox" at bounding box center [570, 604] width 892 height 428
